Goal: Transaction & Acquisition: Purchase product/service

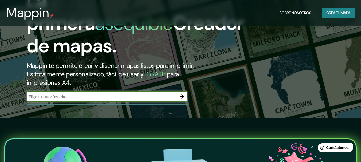
scroll to position [53, 0]
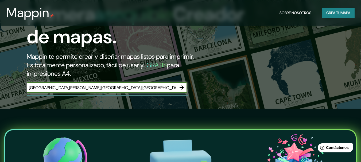
type input "[GEOGRAPHIC_DATA][PERSON_NAME],[GEOGRAPHIC_DATA],[GEOGRAPHIC_DATA]"
click at [185, 86] on button "button" at bounding box center [181, 87] width 11 height 11
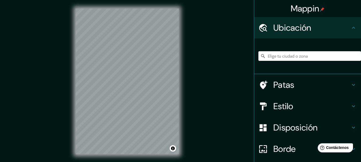
click at [282, 57] on input "Elige tu ciudad o zona" at bounding box center [309, 56] width 103 height 10
paste input "Balcarce 1100, C1066 Cdad. Autónoma de [GEOGRAPHIC_DATA]"
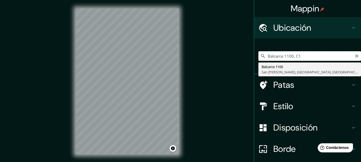
type input "Balcarce 1100, C"
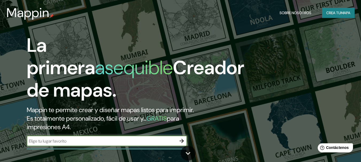
click at [115, 140] on input "text" at bounding box center [102, 141] width 150 height 6
type input "Balcarce 1100, C1066 Cdad. Autónoma de [GEOGRAPHIC_DATA]"
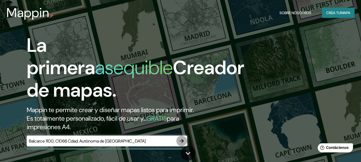
click at [181, 140] on icon "button" at bounding box center [181, 141] width 6 height 6
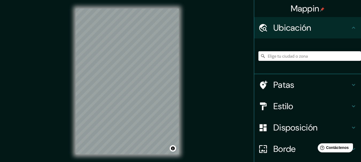
paste input "Balcarce 1100, C1066 Cdad. Autónoma de [GEOGRAPHIC_DATA]"
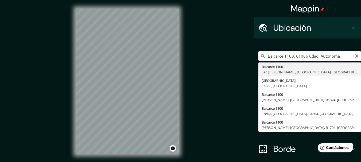
type input "[STREET_ADDRESS][PERSON_NAME]"
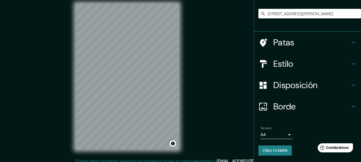
scroll to position [9, 0]
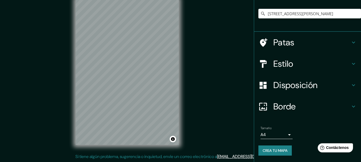
click at [292, 81] on font "Disposición" at bounding box center [295, 85] width 44 height 11
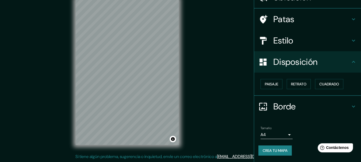
scroll to position [30, 0]
click at [267, 83] on font "Paisaje" at bounding box center [271, 84] width 13 height 5
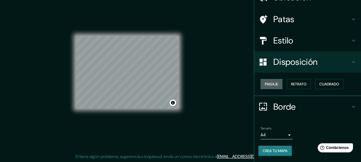
click at [267, 83] on font "Paisaje" at bounding box center [271, 84] width 13 height 5
click at [301, 81] on font "Retrato" at bounding box center [298, 84] width 15 height 7
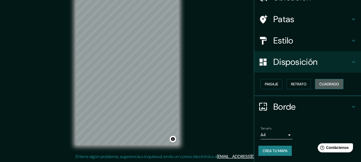
click at [332, 84] on font "Cuadrado" at bounding box center [329, 84] width 20 height 5
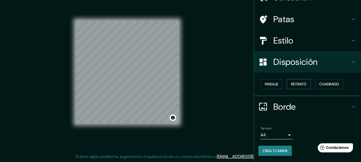
click at [291, 84] on font "Retrato" at bounding box center [298, 84] width 15 height 5
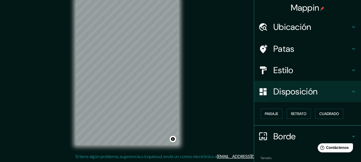
scroll to position [0, 0]
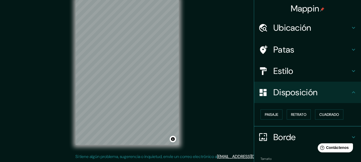
click at [278, 69] on font "Estilo" at bounding box center [283, 70] width 20 height 11
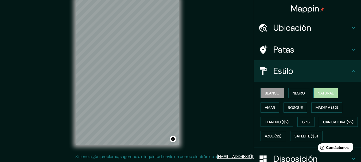
click at [329, 93] on font "Natural" at bounding box center [326, 93] width 16 height 5
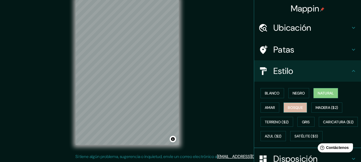
click at [288, 107] on font "Bosque" at bounding box center [295, 107] width 15 height 5
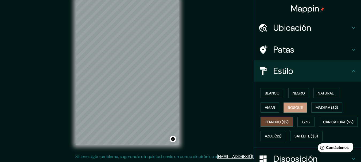
click at [284, 125] on font "Terreno ($2)" at bounding box center [277, 122] width 24 height 7
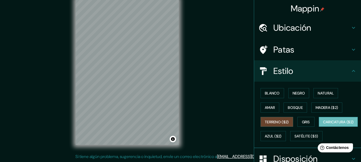
click at [323, 124] on font "Caricatura ($2)" at bounding box center [338, 122] width 31 height 5
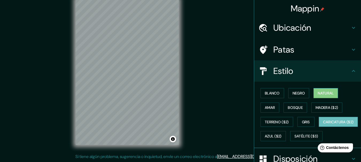
click at [314, 91] on button "Natural" at bounding box center [325, 93] width 25 height 10
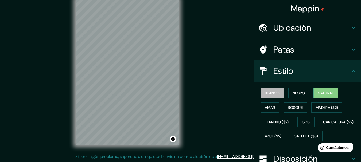
click at [270, 91] on font "Blanco" at bounding box center [272, 93] width 15 height 7
click at [278, 94] on button "Blanco" at bounding box center [272, 93] width 24 height 10
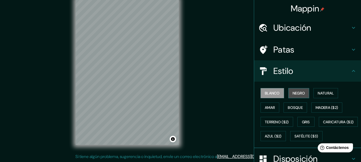
click at [288, 92] on button "Negro" at bounding box center [298, 93] width 21 height 10
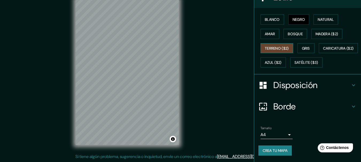
scroll to position [88, 0]
click at [275, 154] on font "Crea tu mapa" at bounding box center [275, 150] width 25 height 7
click at [276, 151] on font "Crea tu mapa" at bounding box center [275, 150] width 25 height 5
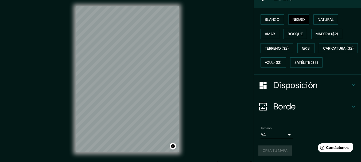
scroll to position [0, 0]
